Goal: Find contact information: Find contact information

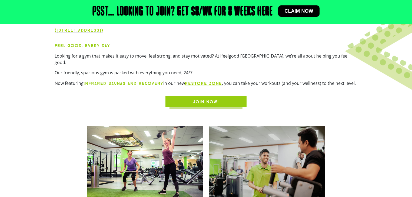
scroll to position [162, 0]
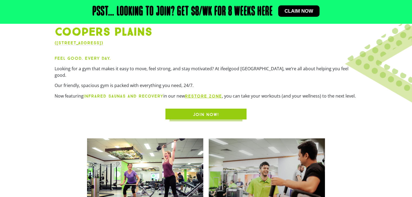
click at [196, 94] on link "RESTORE zone" at bounding box center [203, 96] width 37 height 5
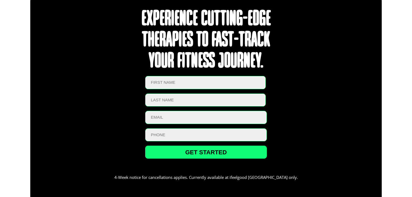
scroll to position [1201, 0]
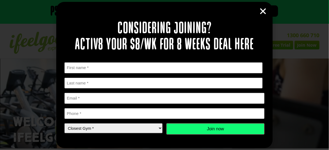
click at [266, 13] on icon "Close" at bounding box center [263, 11] width 8 height 8
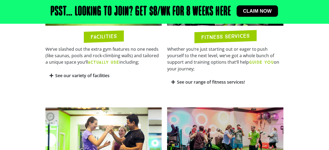
scroll to position [319, 0]
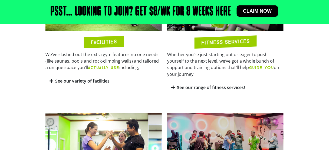
click at [183, 85] on link "See our range of fitness services!" at bounding box center [211, 88] width 68 height 6
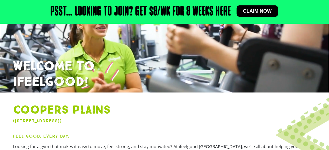
scroll to position [0, 0]
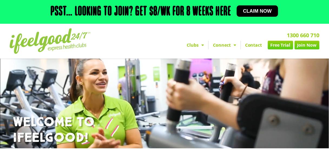
click at [252, 45] on link "Contact" at bounding box center [254, 45] width 26 height 9
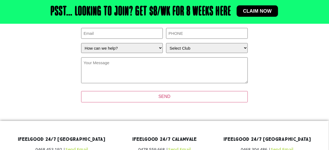
scroll to position [76, 0]
